Goal: Task Accomplishment & Management: Manage account settings

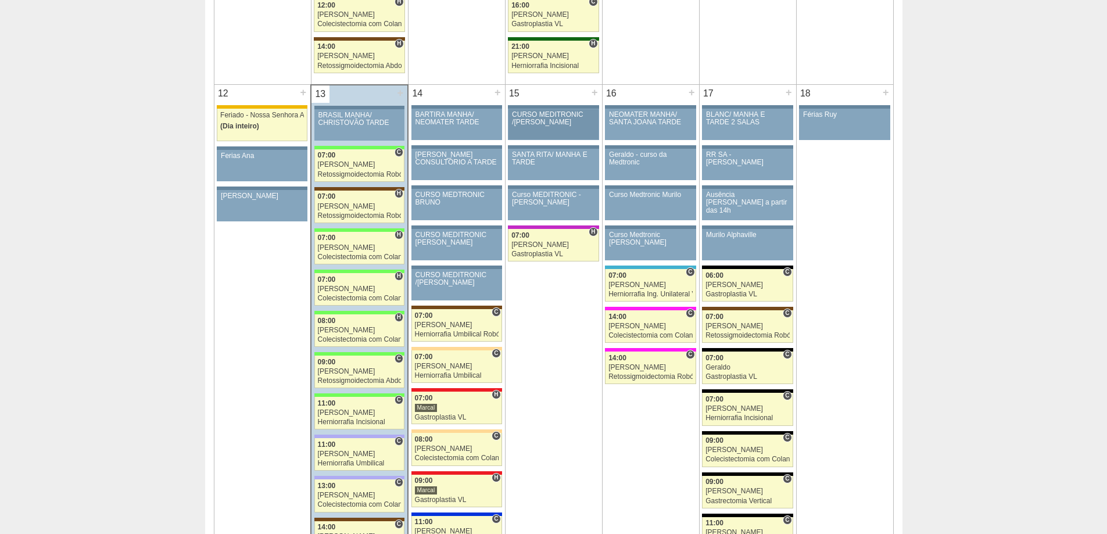
scroll to position [1220, 0]
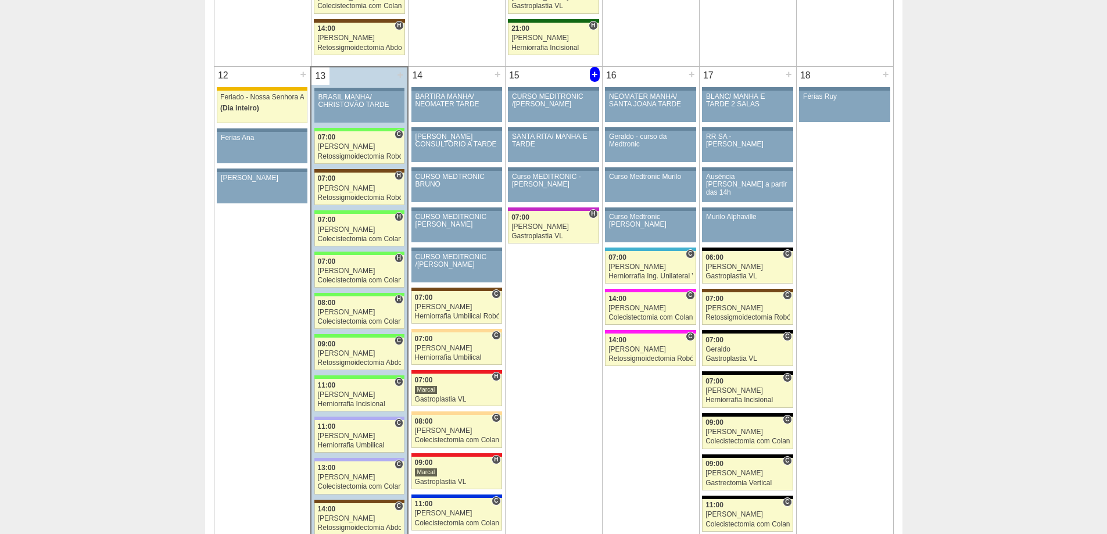
click at [593, 71] on div "+" at bounding box center [595, 74] width 10 height 15
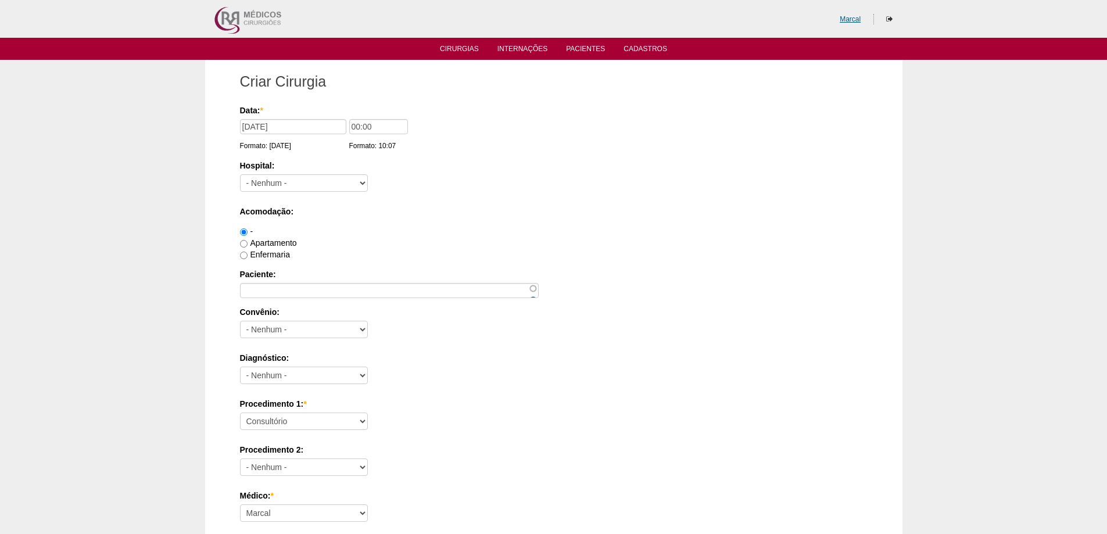
click at [856, 20] on link "Marcal" at bounding box center [850, 19] width 21 height 8
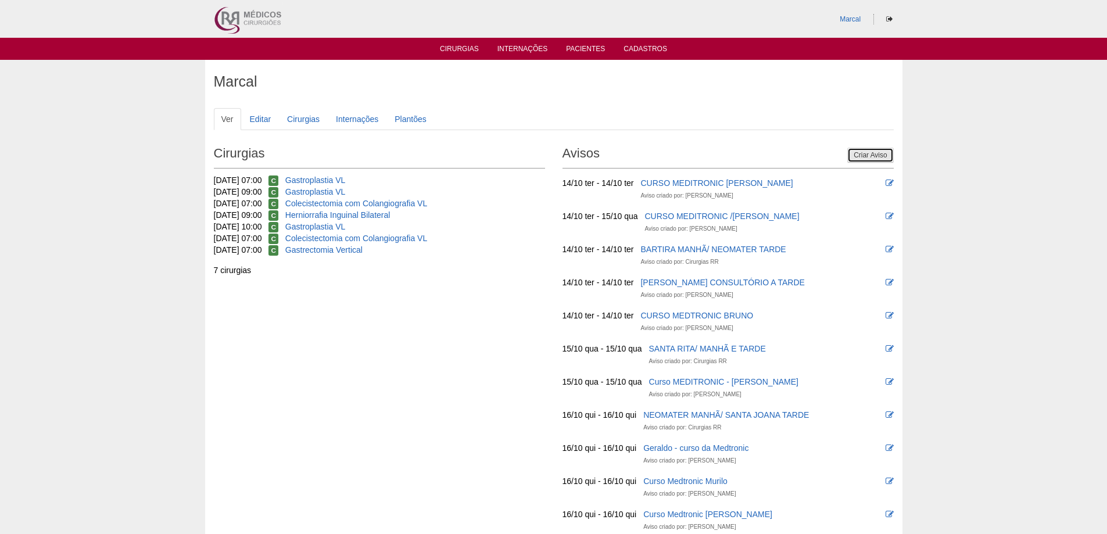
click at [873, 153] on link "Criar Aviso" at bounding box center [870, 155] width 46 height 15
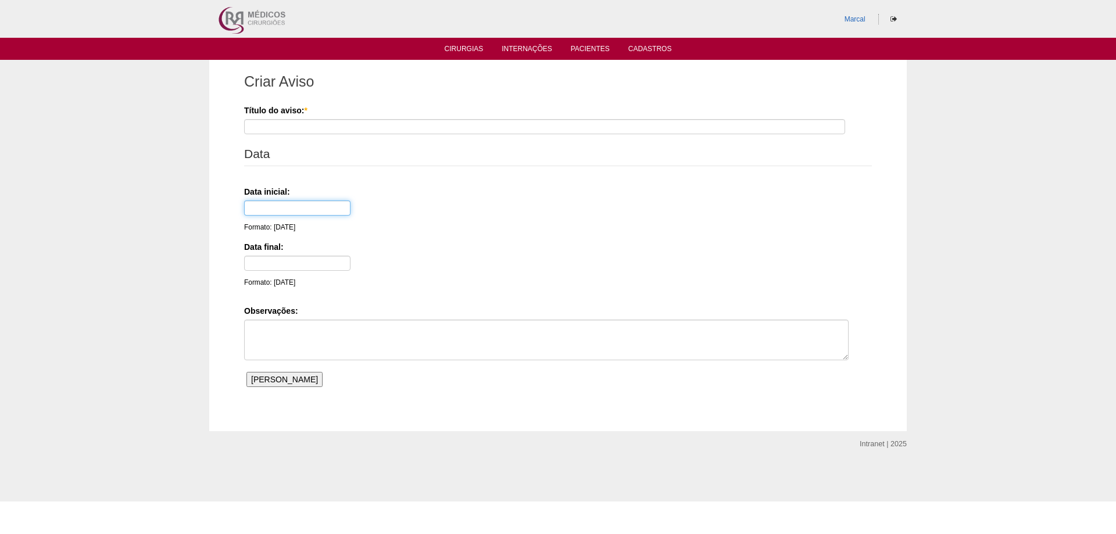
click at [270, 205] on input "text" at bounding box center [297, 207] width 106 height 15
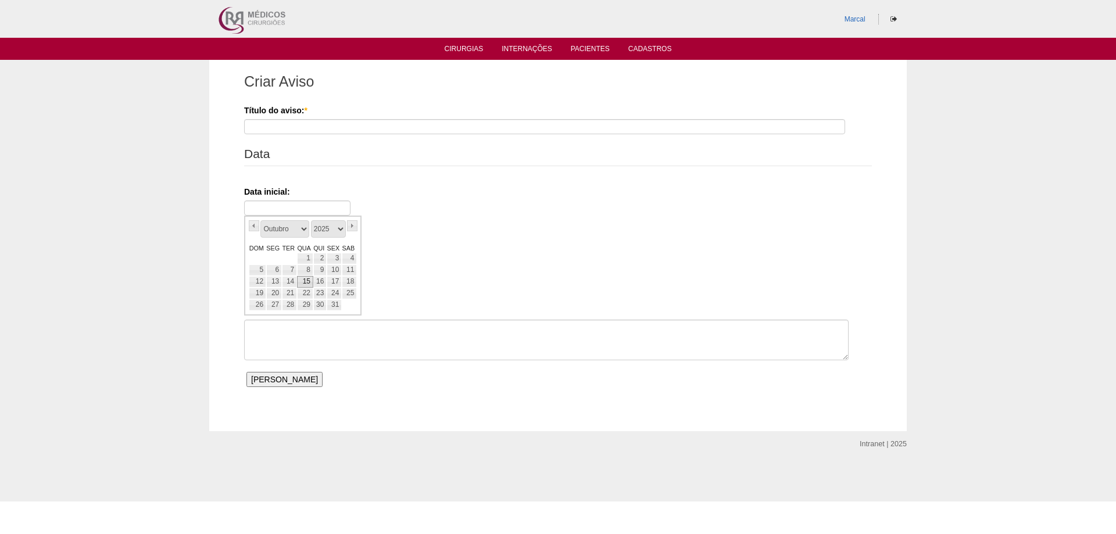
click at [304, 282] on link "15" at bounding box center [305, 282] width 16 height 12
type input "15/10/25"
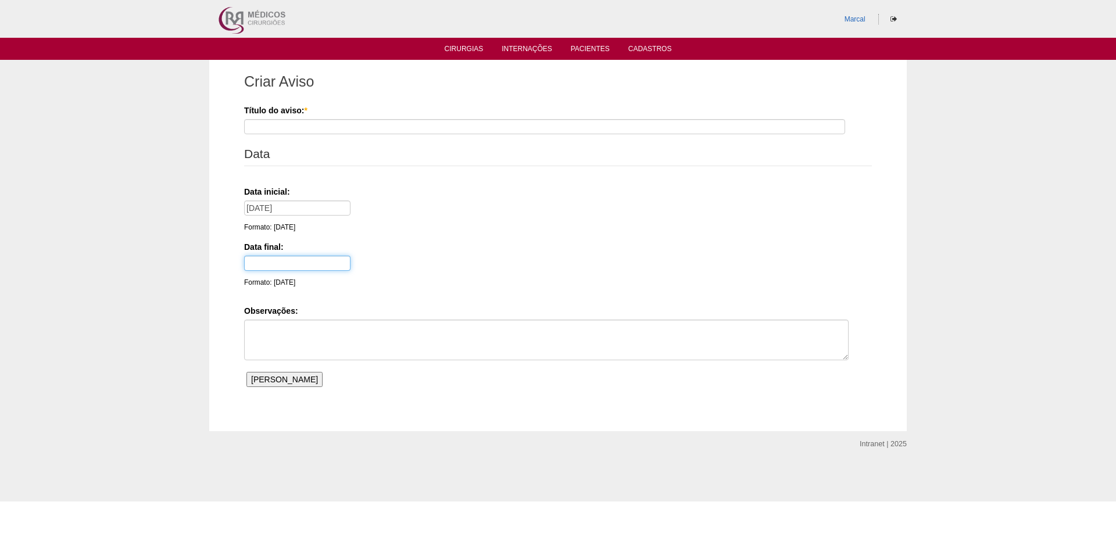
click at [286, 261] on input "text" at bounding box center [297, 263] width 106 height 15
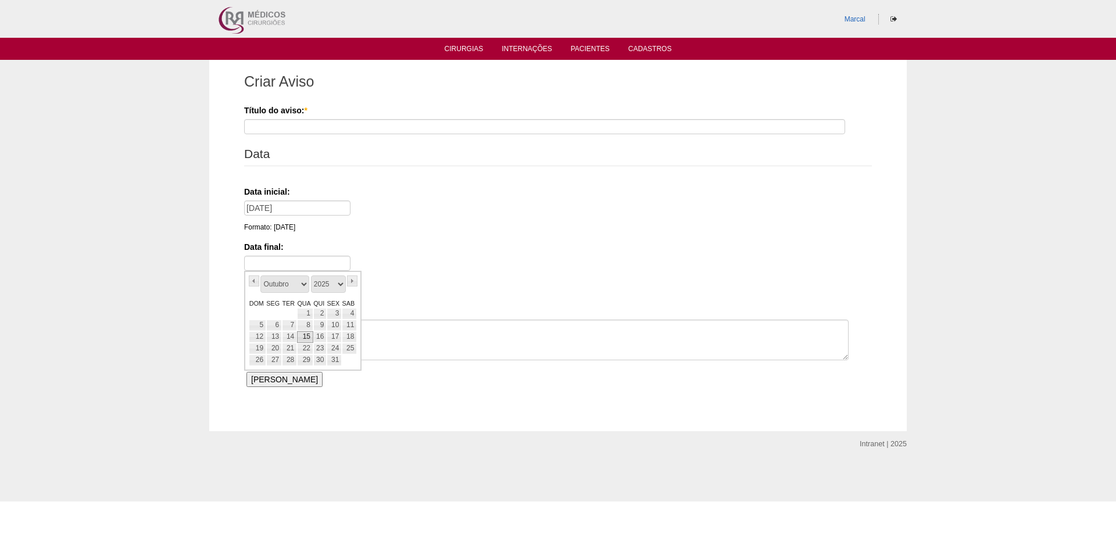
click at [307, 336] on link "15" at bounding box center [305, 337] width 16 height 12
type input "15/10/25"
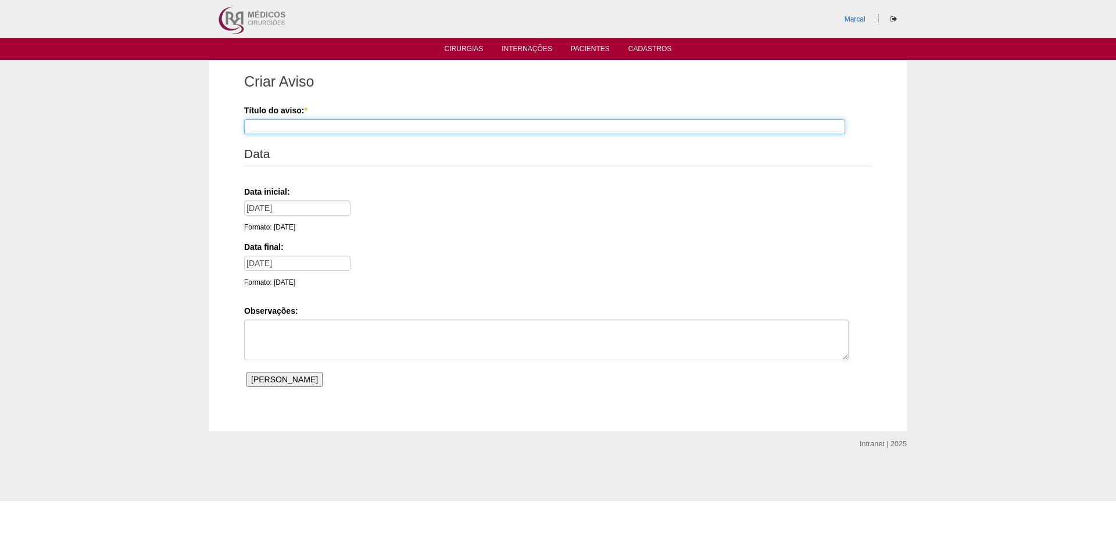
click at [271, 126] on input "Título do aviso: *" at bounding box center [544, 126] width 601 height 15
type input "m"
type input "Medtronic"
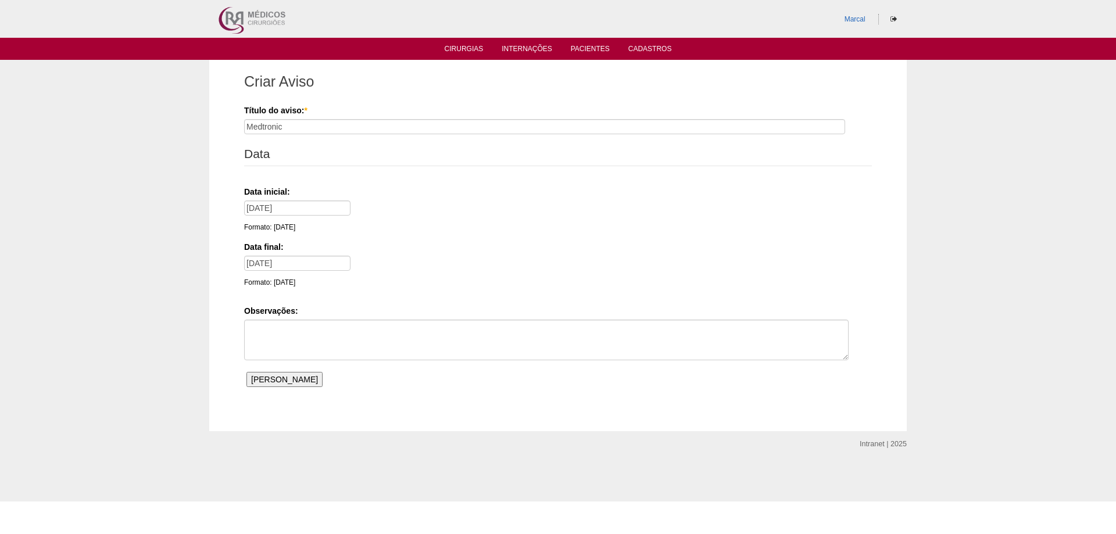
click at [279, 379] on input "Salvar Aviso" at bounding box center [284, 379] width 76 height 15
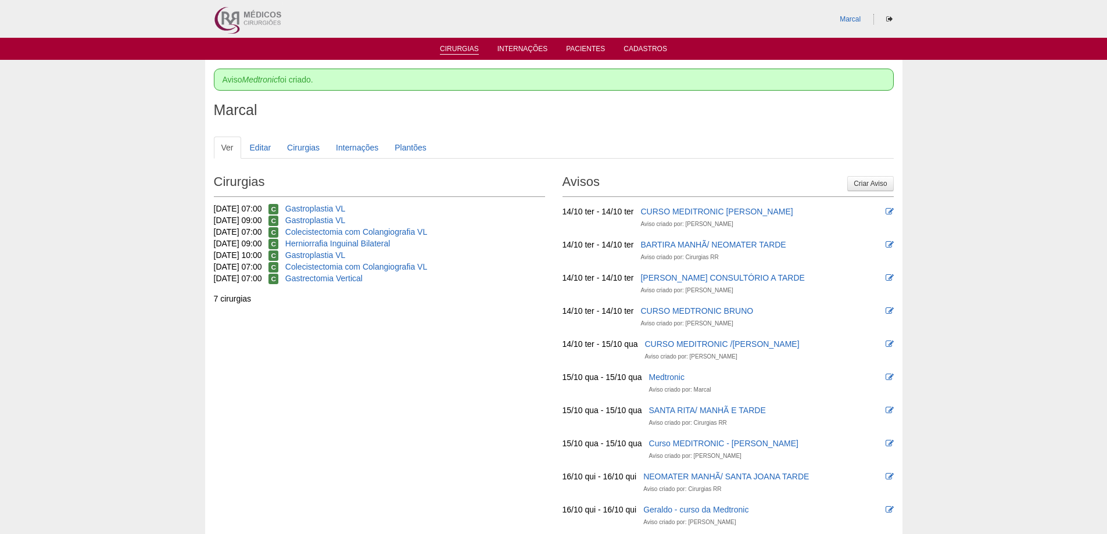
click at [453, 48] on link "Cirurgias" at bounding box center [459, 50] width 39 height 10
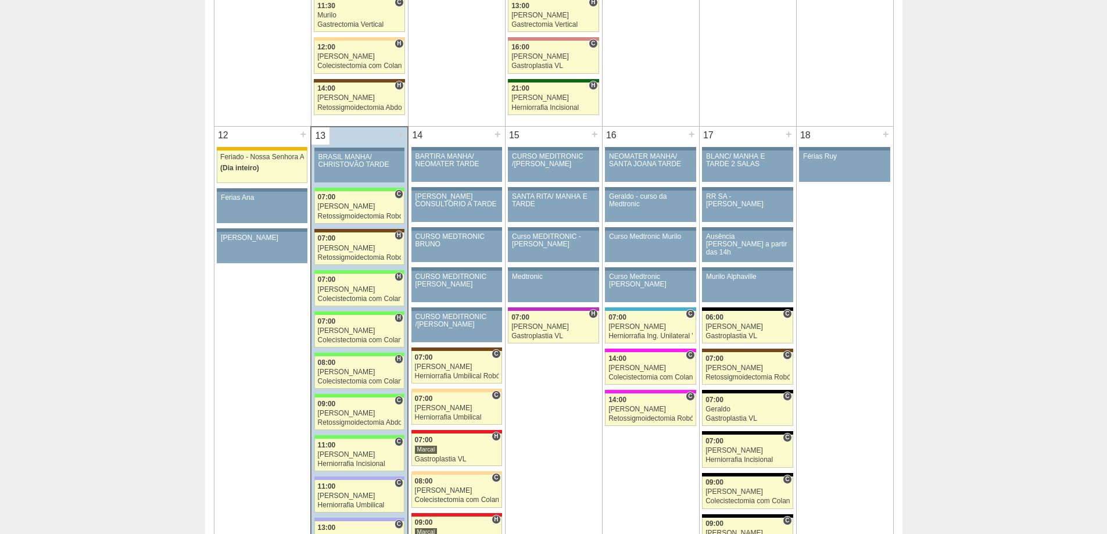
scroll to position [1162, 0]
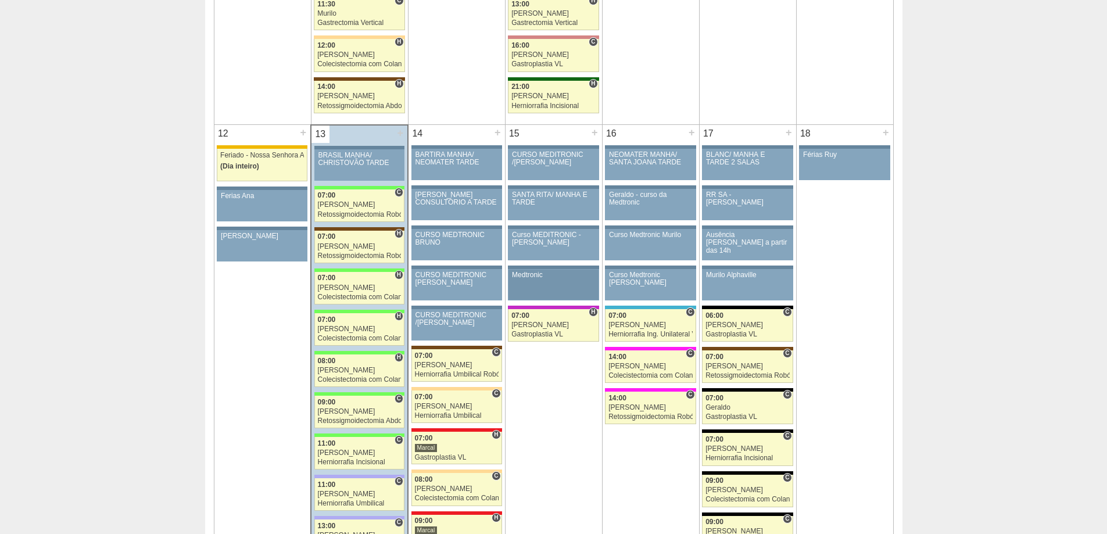
click at [537, 277] on div "Medtronic" at bounding box center [553, 275] width 83 height 8
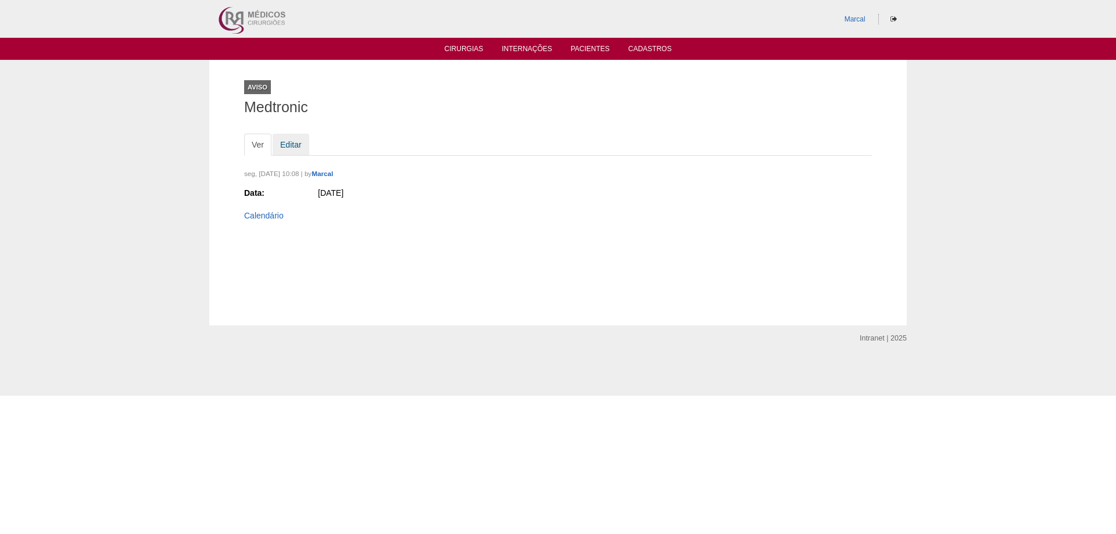
click at [288, 145] on link "Editar" at bounding box center [291, 145] width 37 height 22
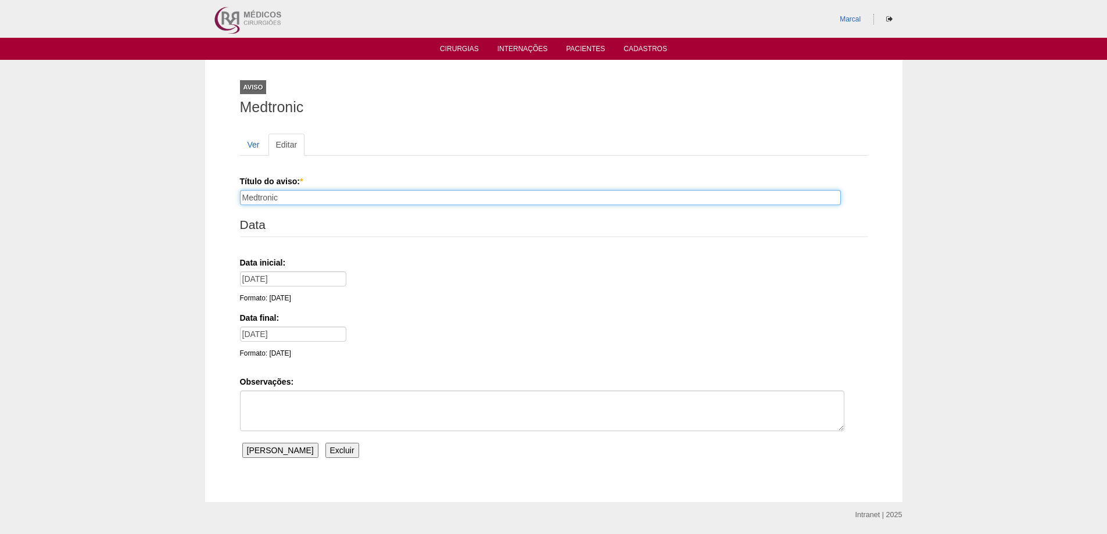
click at [284, 197] on input "Medtronic" at bounding box center [540, 197] width 601 height 15
type input "Medtronic Marcal"
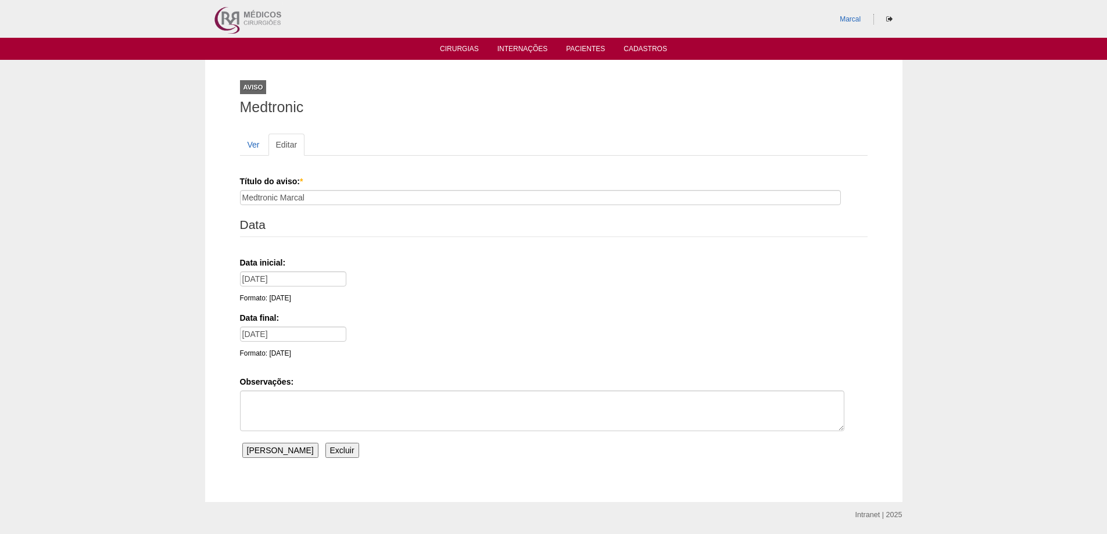
click at [273, 450] on input "Salvar Aviso" at bounding box center [280, 450] width 76 height 15
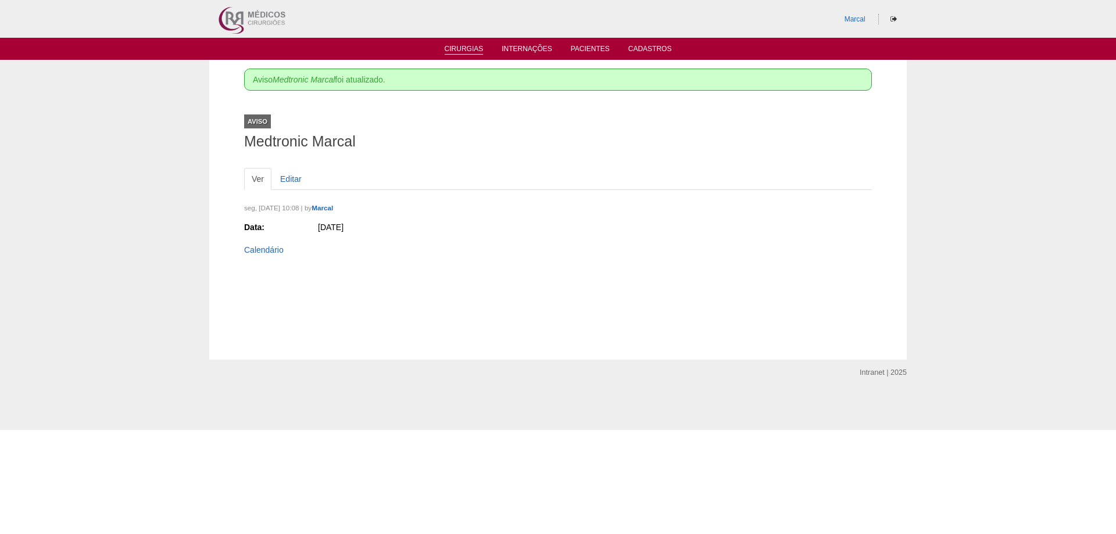
click at [462, 49] on link "Cirurgias" at bounding box center [463, 50] width 39 height 10
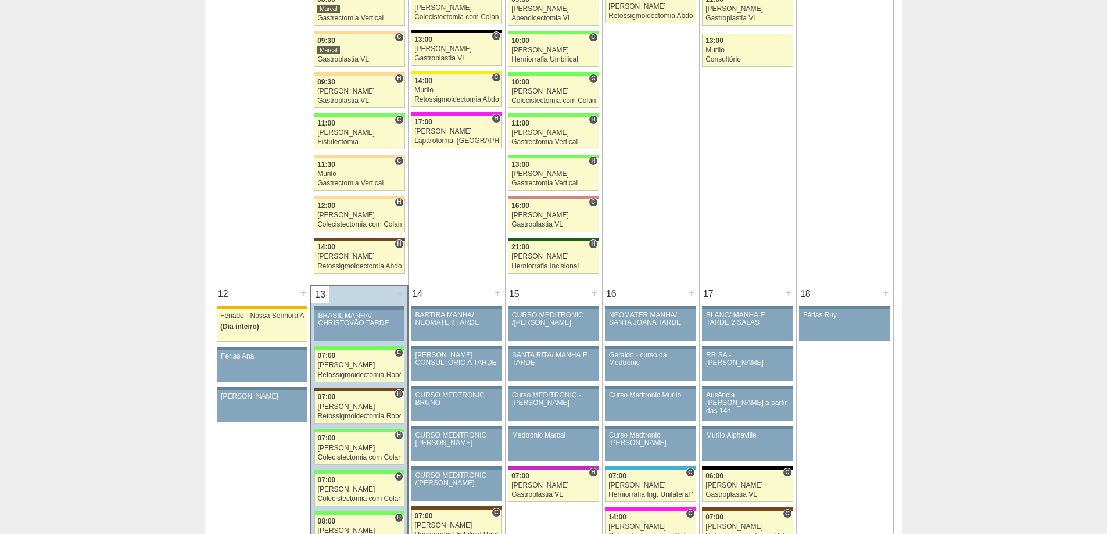
scroll to position [1046, 0]
